Goal: Task Accomplishment & Management: Manage account settings

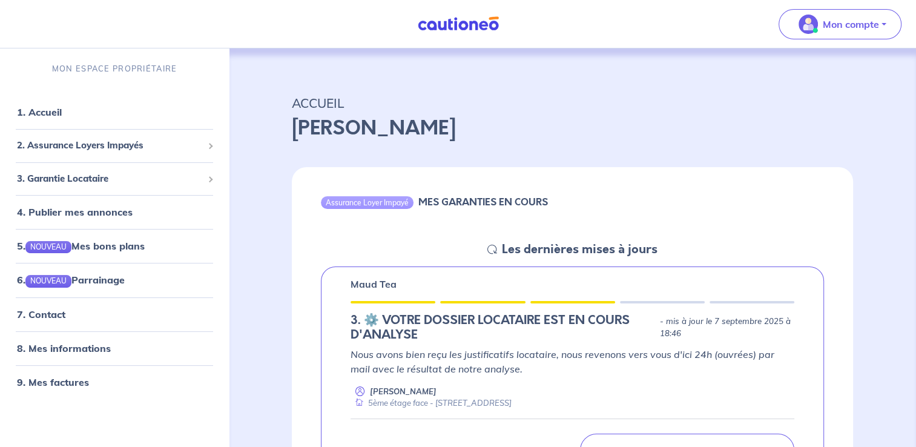
scroll to position [61, 0]
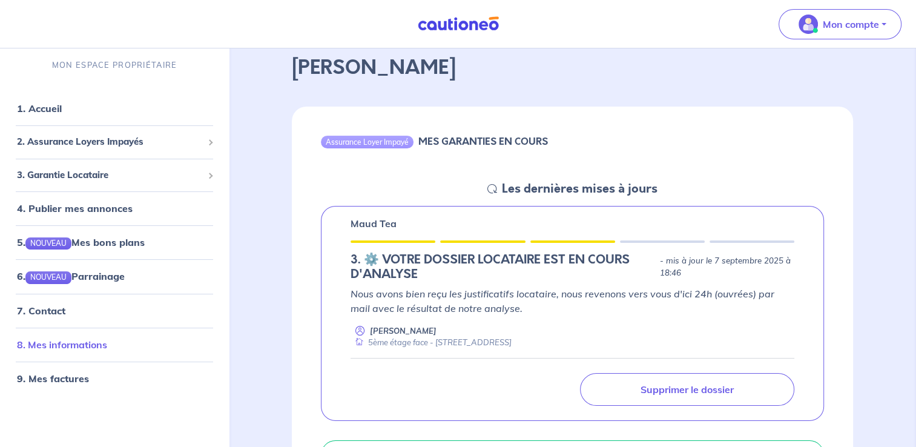
click at [107, 344] on link "8. Mes informations" at bounding box center [62, 344] width 90 height 12
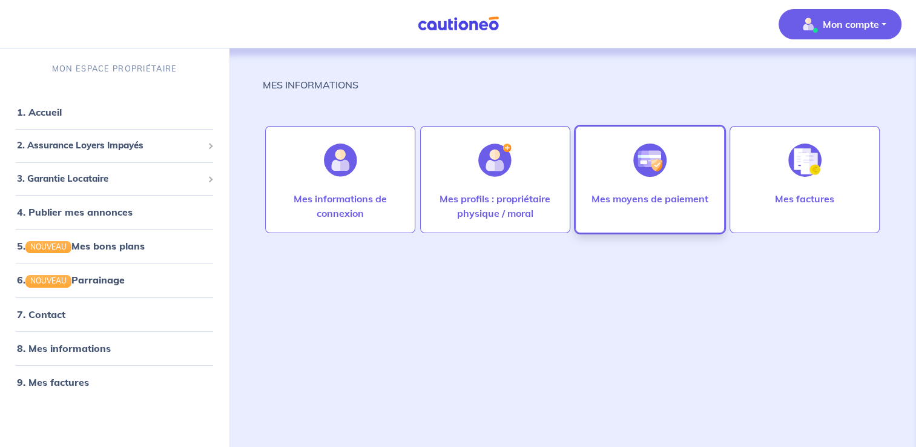
click at [615, 211] on div "Mes moyens de paiement" at bounding box center [650, 210] width 136 height 39
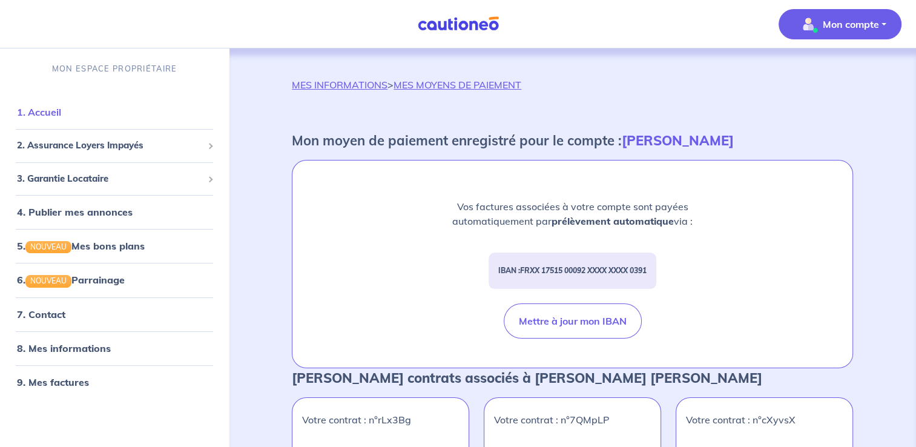
click at [61, 115] on link "1. Accueil" at bounding box center [39, 112] width 44 height 12
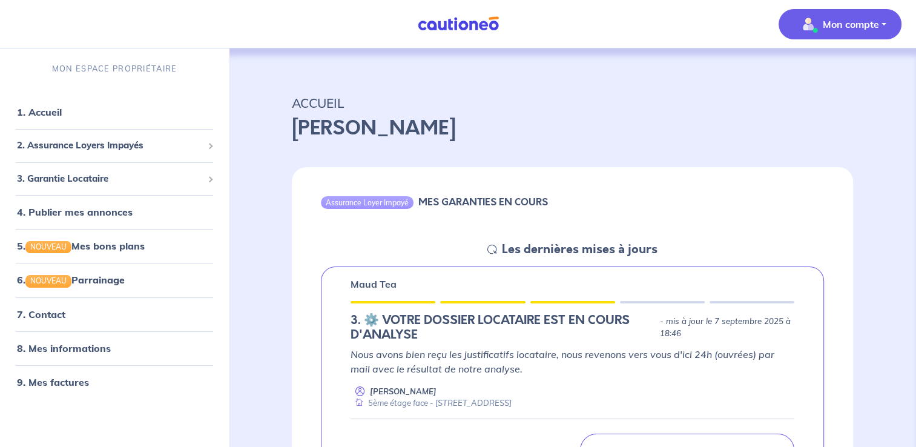
click at [861, 33] on button "Mon compte" at bounding box center [840, 24] width 123 height 30
click at [843, 73] on link "Mes informations" at bounding box center [829, 74] width 98 height 19
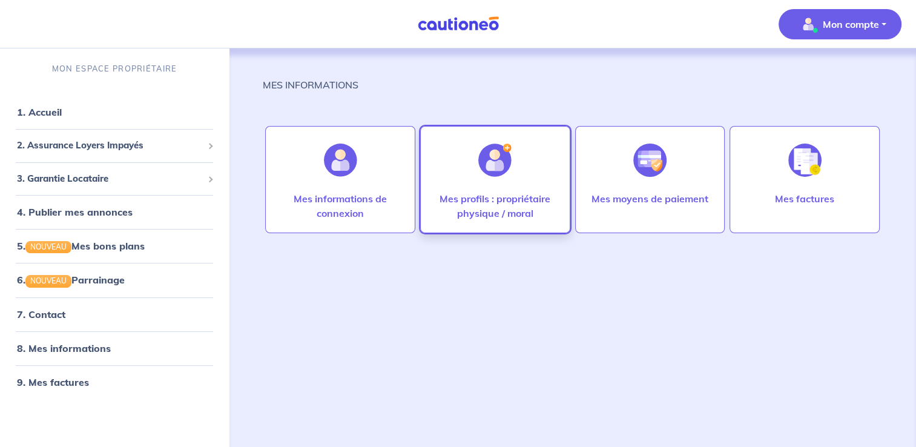
click at [475, 187] on div at bounding box center [495, 160] width 53 height 62
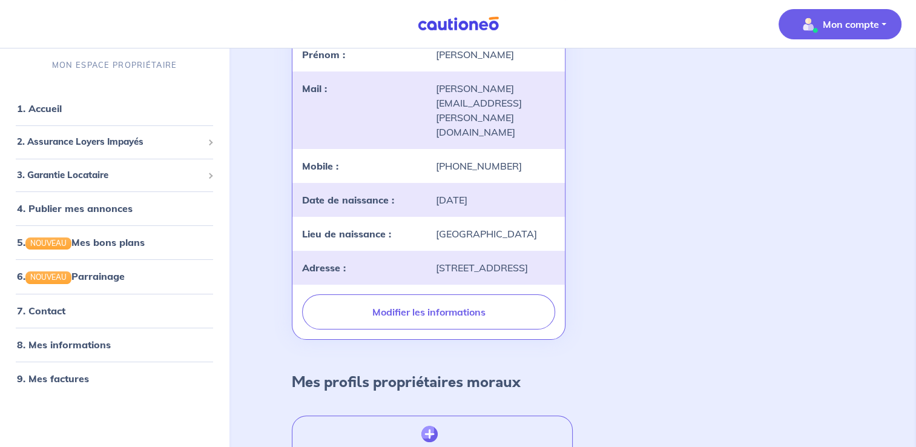
scroll to position [235, 0]
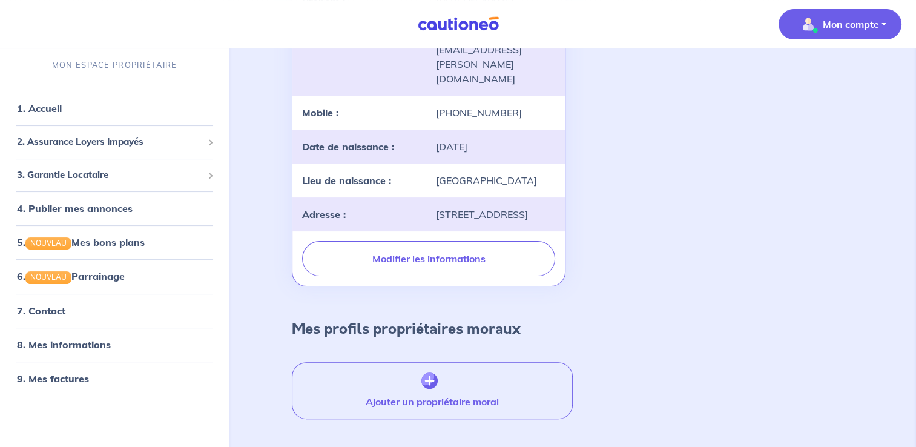
click at [833, 18] on p "Mon compte" at bounding box center [851, 24] width 56 height 15
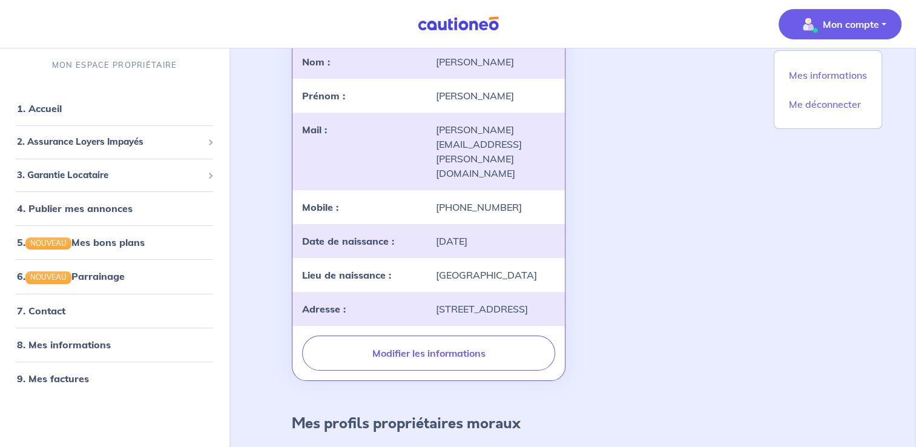
scroll to position [0, 0]
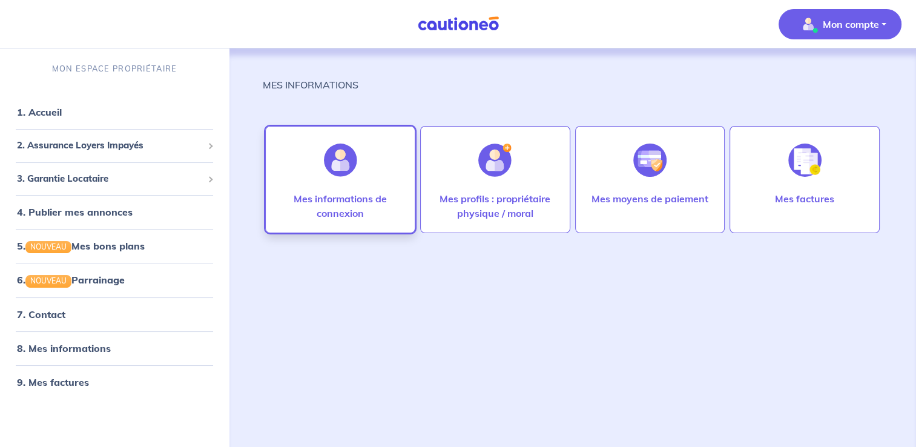
click at [383, 194] on p "Mes informations de connexion" at bounding box center [340, 205] width 125 height 29
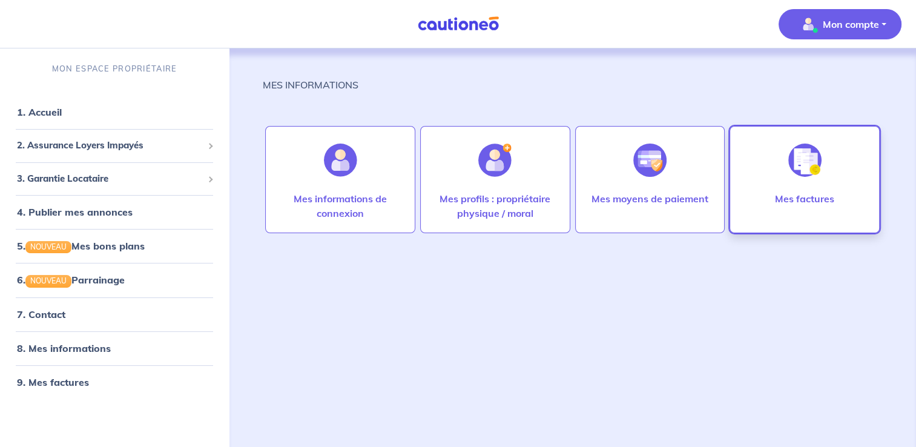
click at [805, 184] on div at bounding box center [805, 160] width 53 height 62
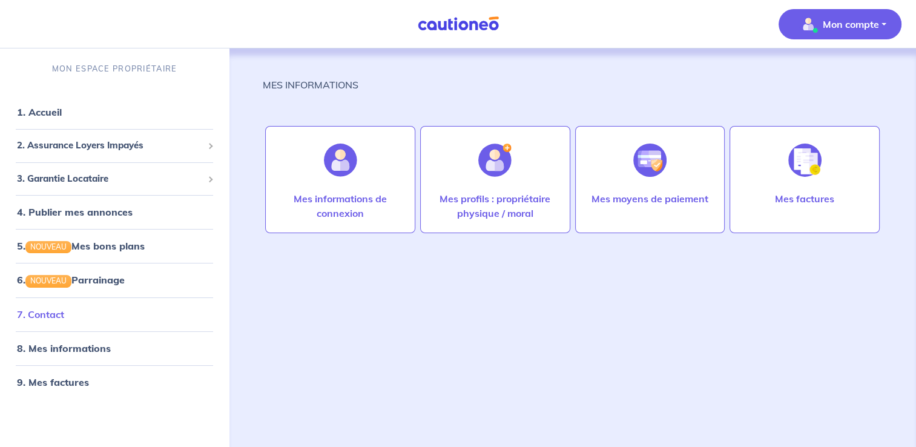
click at [64, 308] on link "7. Contact" at bounding box center [40, 314] width 47 height 12
click at [61, 112] on link "1. Accueil" at bounding box center [39, 112] width 44 height 12
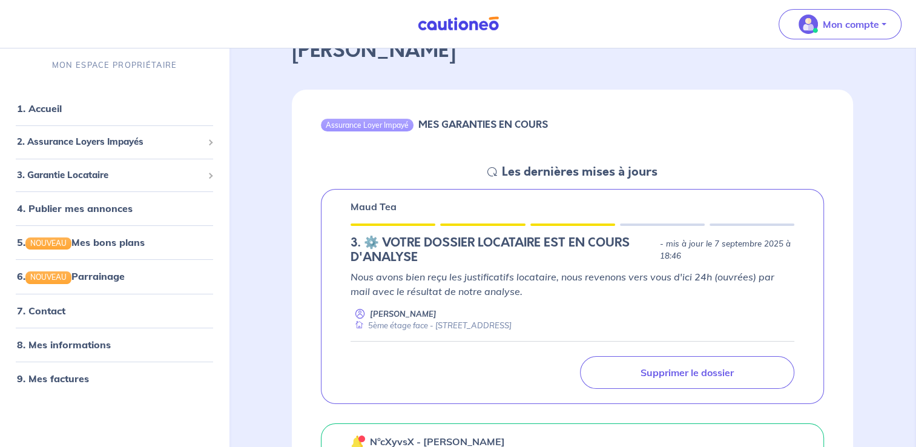
scroll to position [61, 0]
